Goal: Browse casually: Explore the website without a specific task or goal

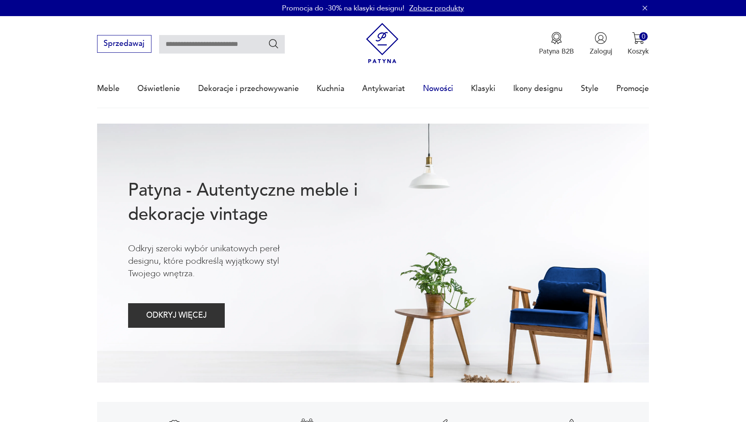
click at [437, 89] on link "Nowości" at bounding box center [438, 88] width 30 height 37
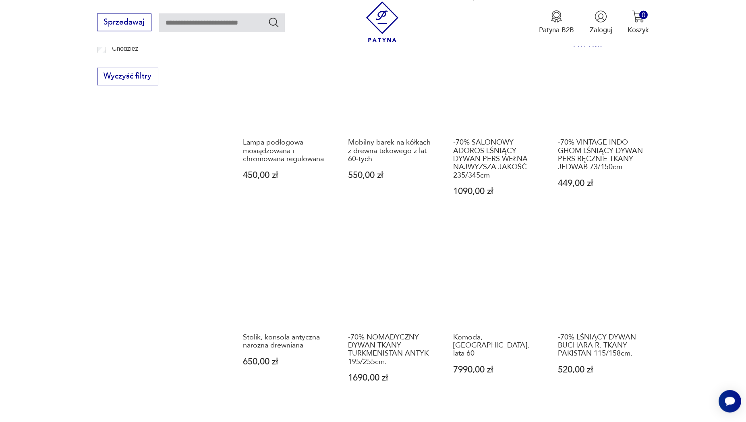
scroll to position [713, 0]
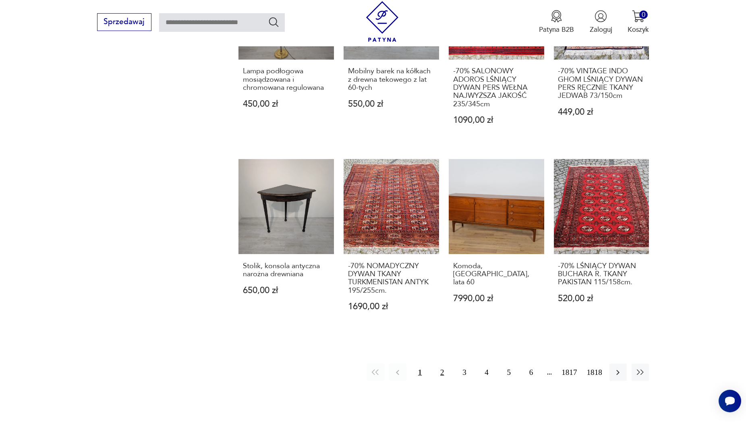
click at [436, 364] on button "2" at bounding box center [442, 372] width 17 height 17
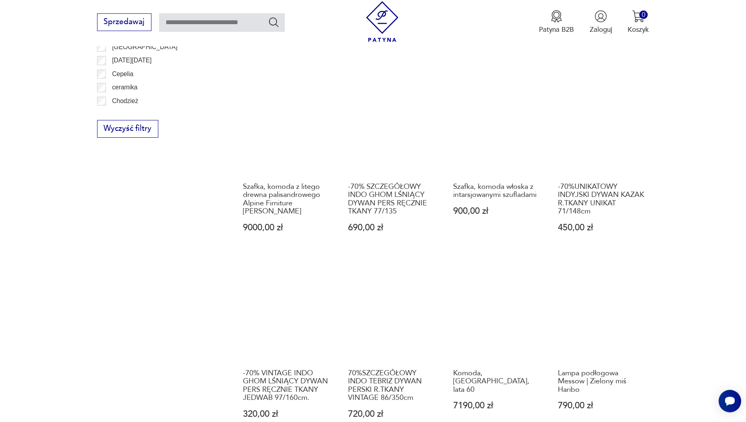
scroll to position [713, 0]
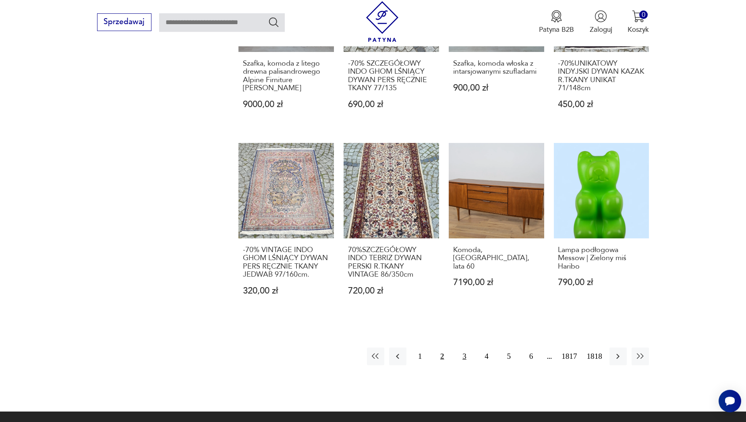
click at [462, 355] on button "3" at bounding box center [464, 356] width 17 height 17
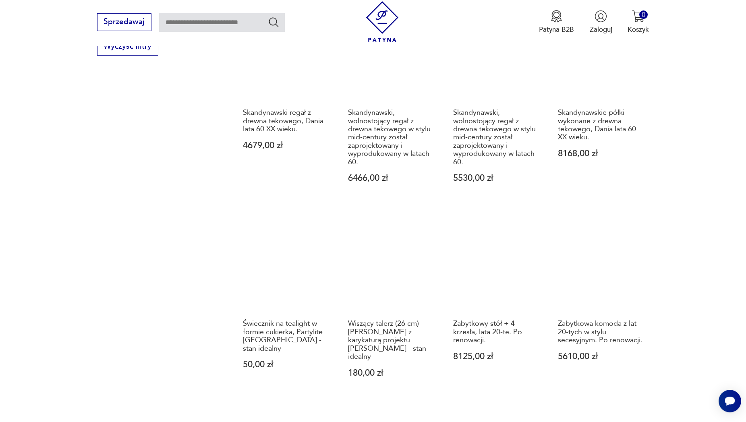
scroll to position [754, 0]
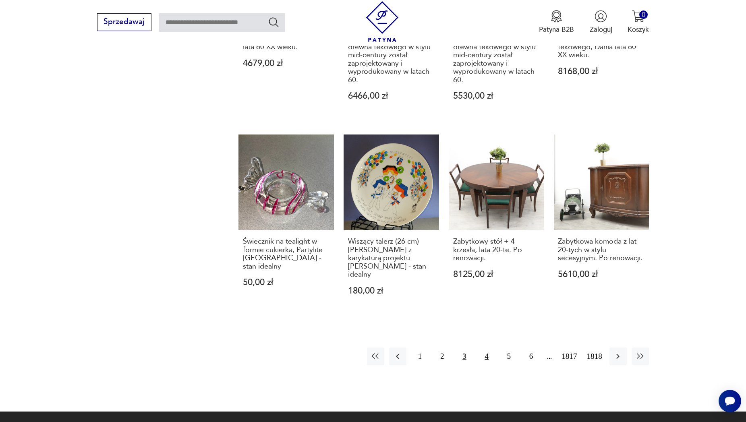
click at [491, 348] on button "4" at bounding box center [486, 356] width 17 height 17
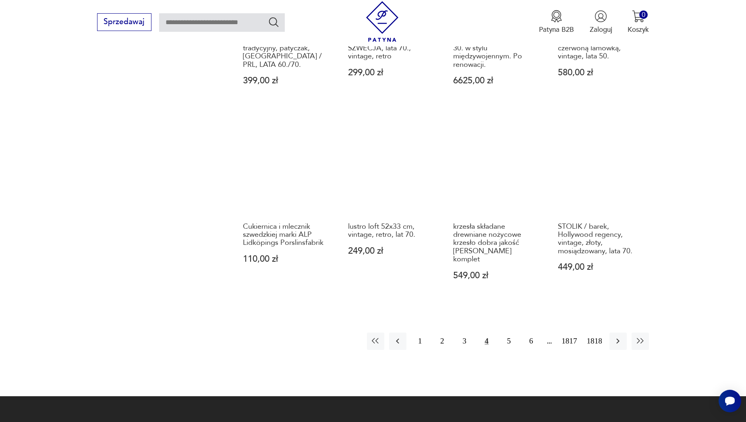
scroll to position [713, 0]
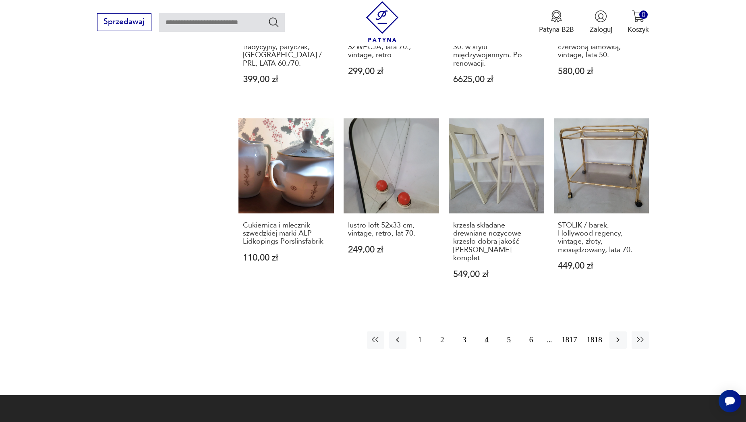
click at [513, 332] on button "5" at bounding box center [509, 340] width 17 height 17
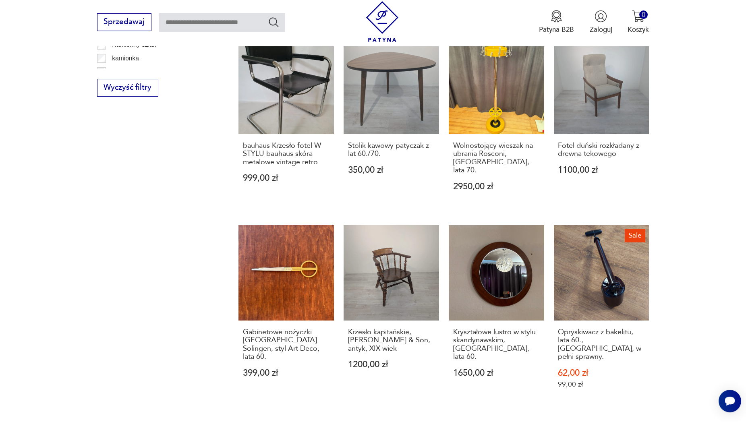
scroll to position [754, 0]
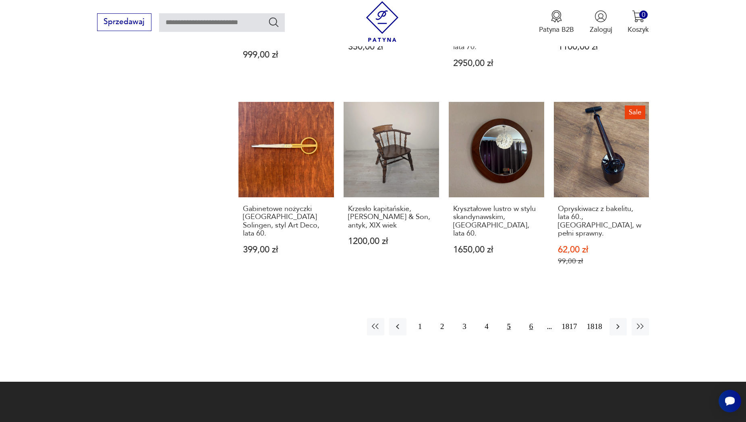
click at [532, 318] on button "6" at bounding box center [531, 326] width 17 height 17
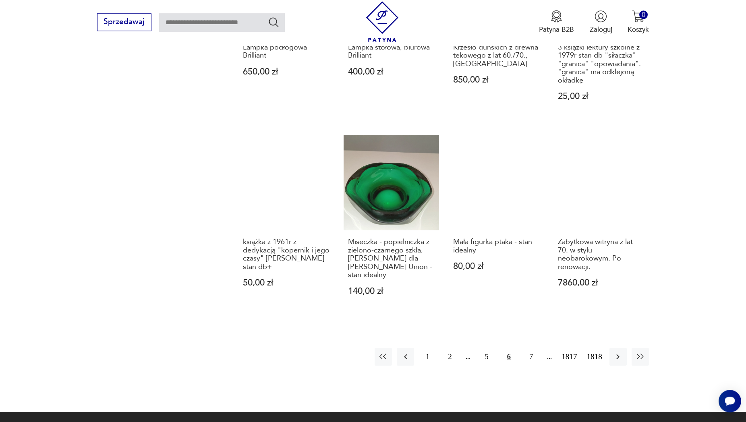
scroll to position [713, 0]
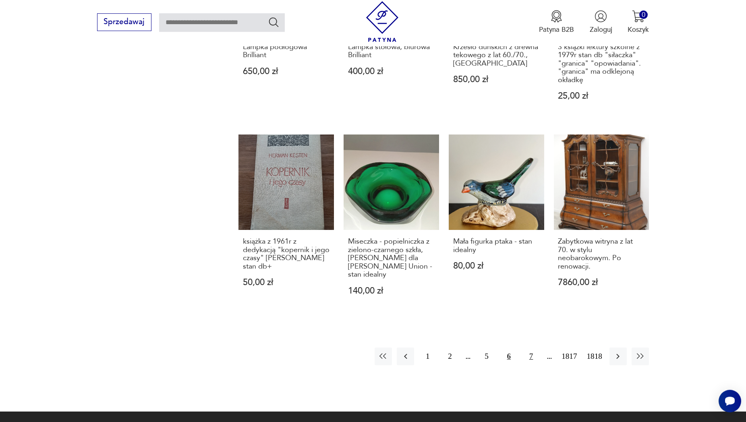
click at [535, 348] on button "7" at bounding box center [531, 356] width 17 height 17
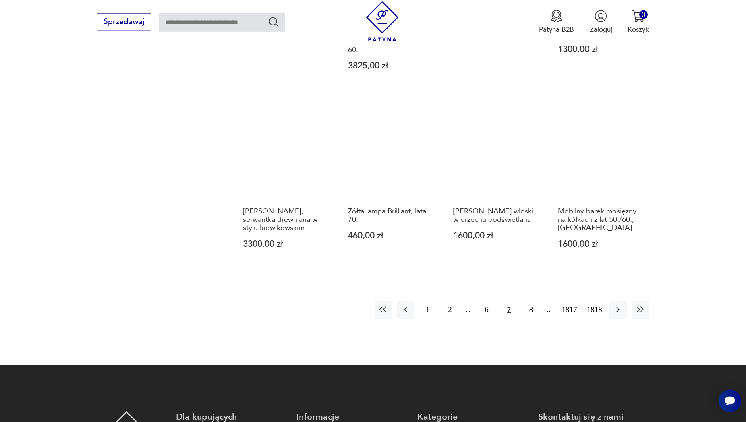
scroll to position [754, 0]
